Goal: Navigation & Orientation: Find specific page/section

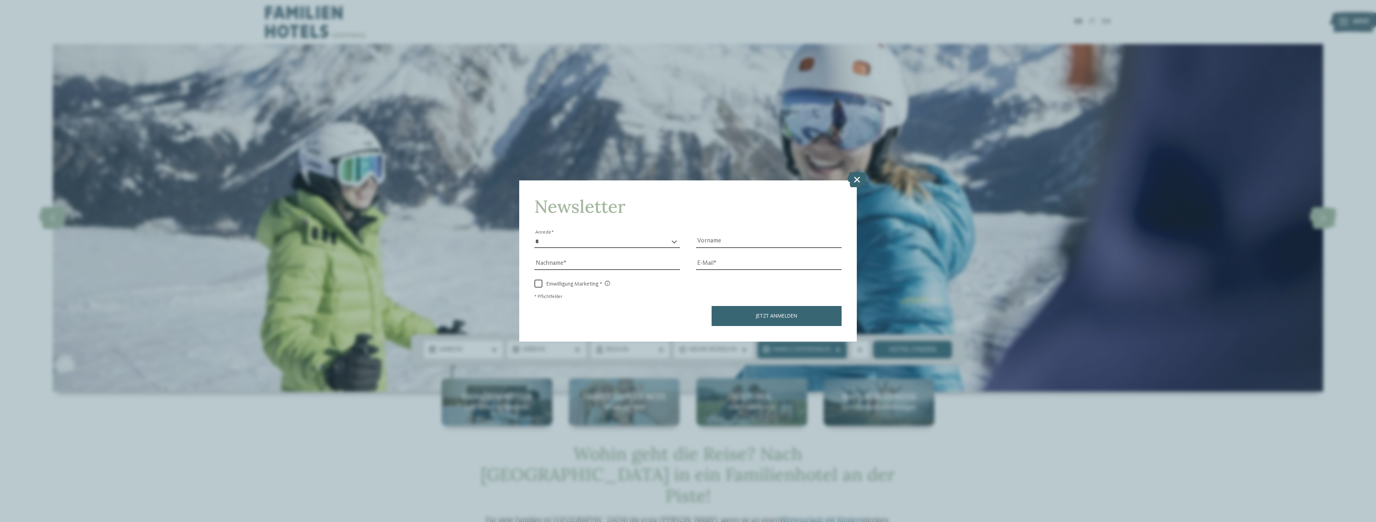
click at [843, 188] on div "Newsletter * **** **** ******* ****** Anrede Vorname Nachname E-Mail Link Link" at bounding box center [687, 260] width 337 height 161
click at [863, 179] on icon at bounding box center [856, 179] width 19 height 15
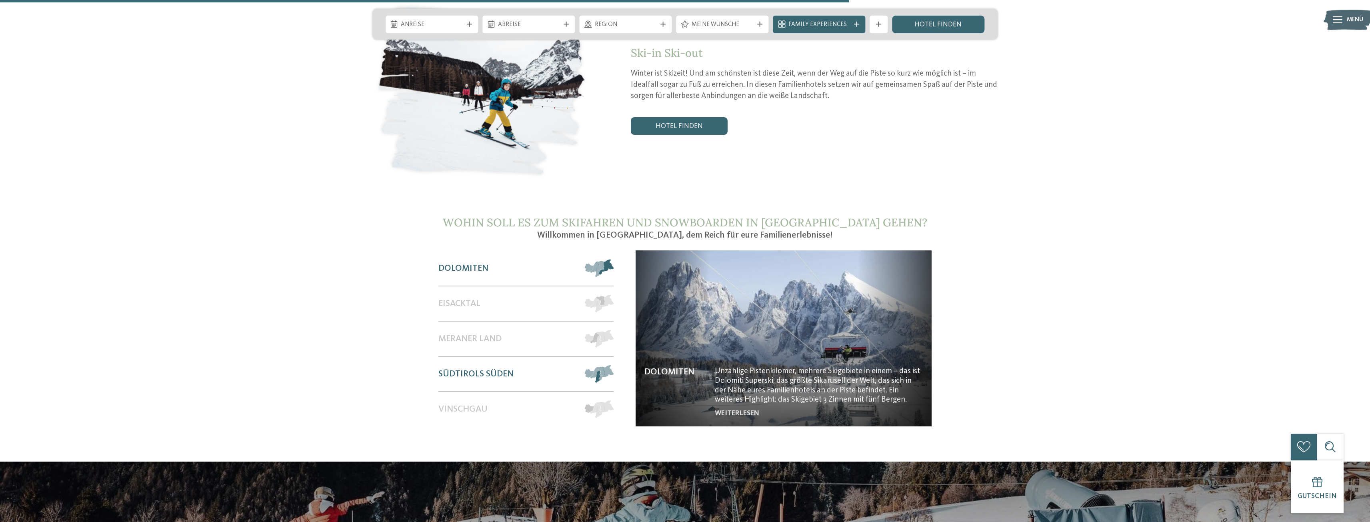
scroll to position [1440, 0]
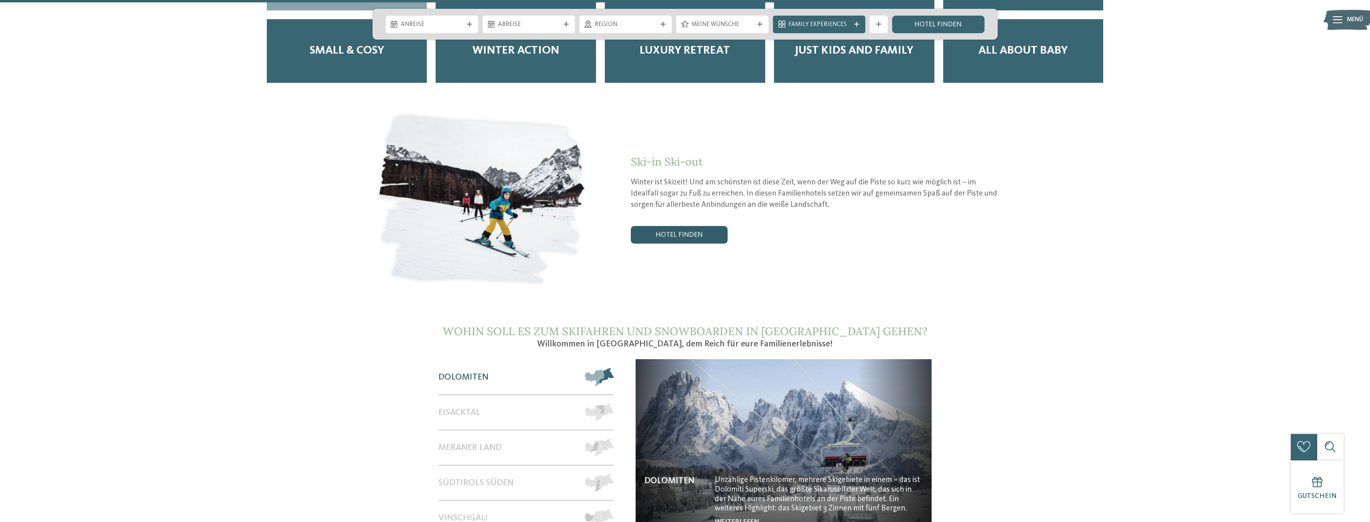
click at [679, 226] on link "Hotel finden" at bounding box center [679, 235] width 97 height 18
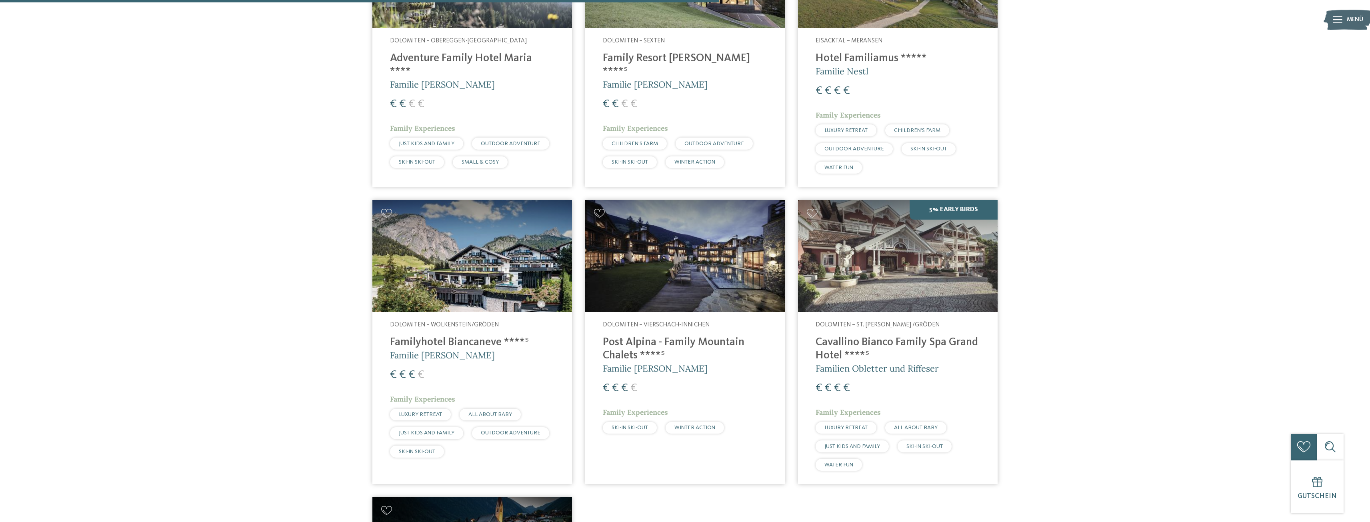
scroll to position [533, 0]
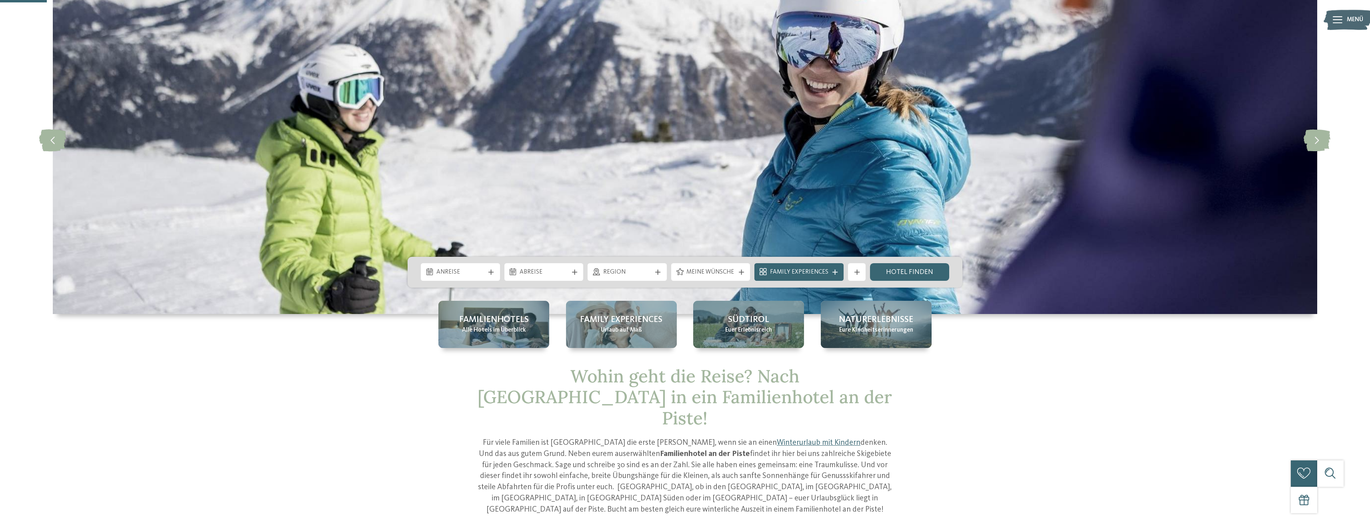
scroll to position [80, 0]
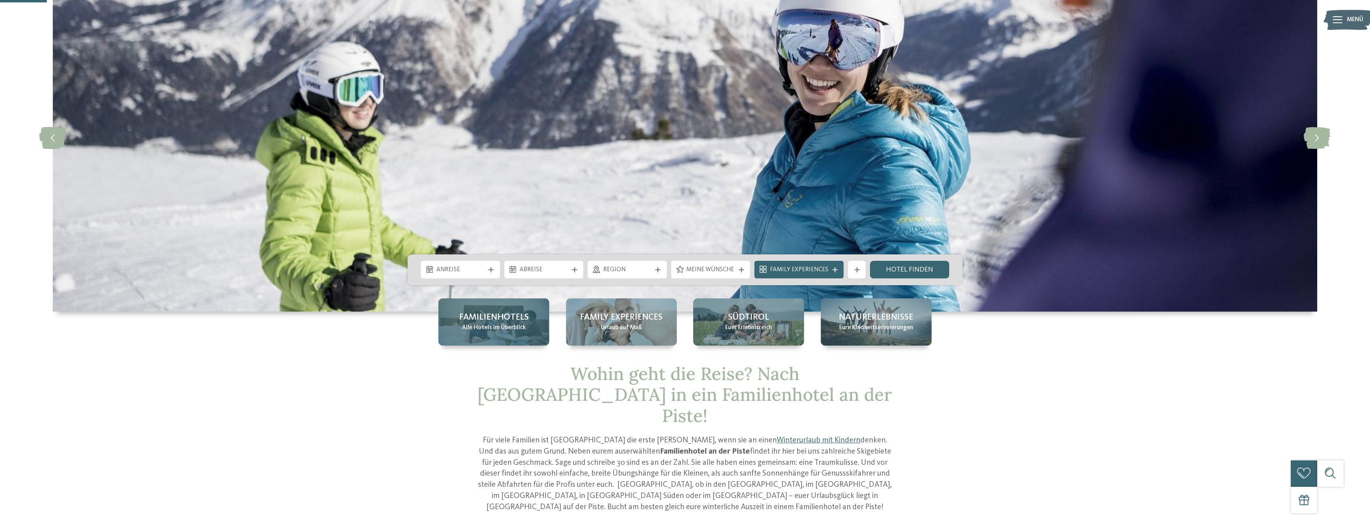
click at [512, 328] on span "Alle Hotels im Überblick" at bounding box center [494, 327] width 64 height 9
